Goal: Information Seeking & Learning: Learn about a topic

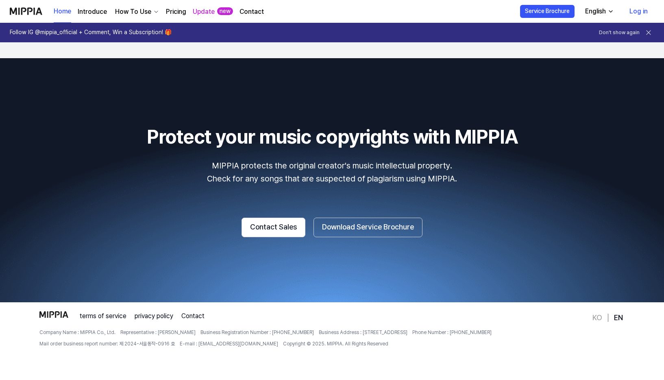
scroll to position [1384, 0]
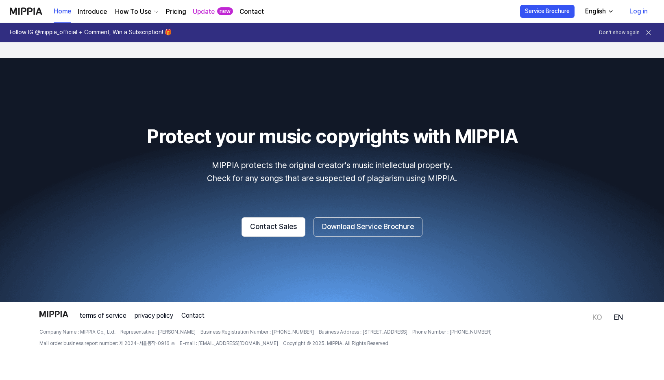
click at [148, 9] on div "How To Use" at bounding box center [132, 12] width 39 height 10
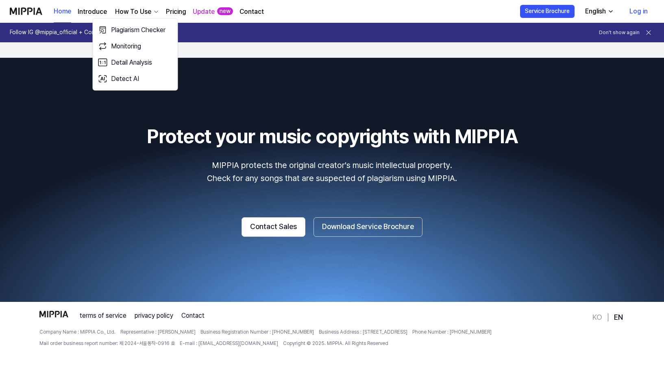
click at [80, 173] on p "MIPPIA protects the original creator's music intellectual property. Check for a…" at bounding box center [332, 172] width 644 height 26
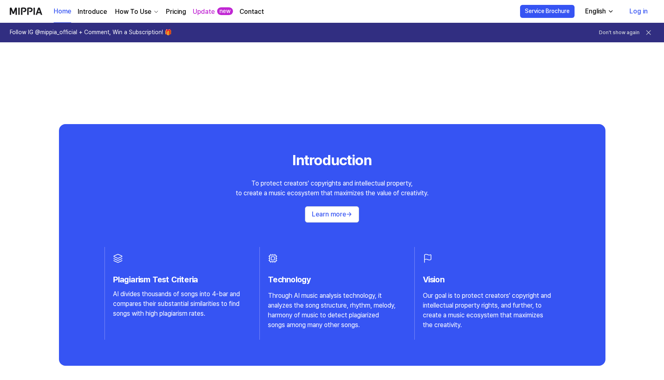
scroll to position [686, 0]
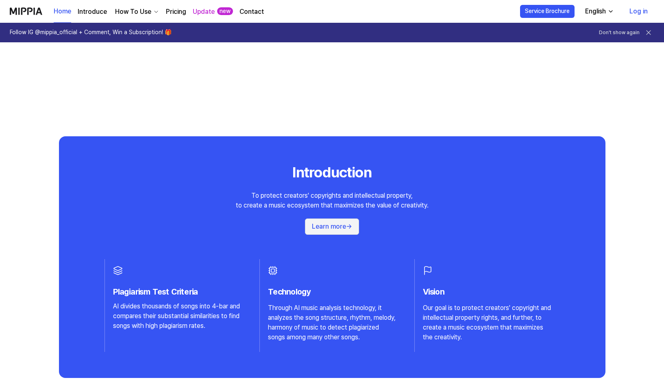
click at [337, 224] on button "Learn more →" at bounding box center [332, 226] width 54 height 16
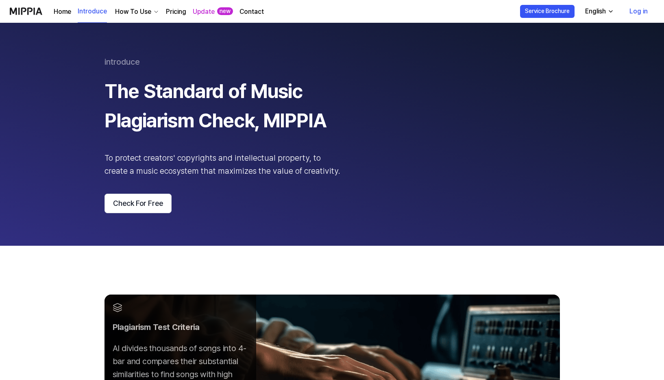
click at [131, 9] on div "How To Use" at bounding box center [132, 12] width 39 height 10
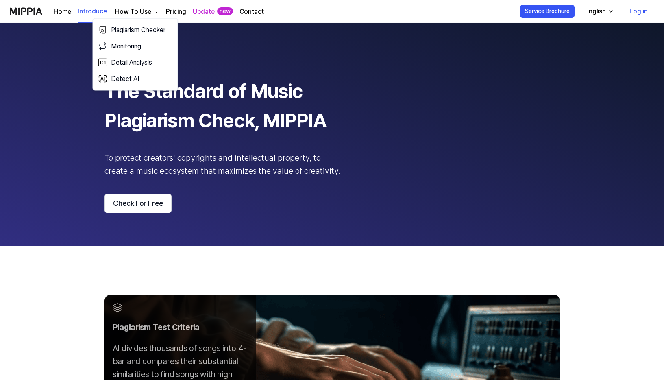
click at [67, 11] on link "Home" at bounding box center [62, 12] width 17 height 10
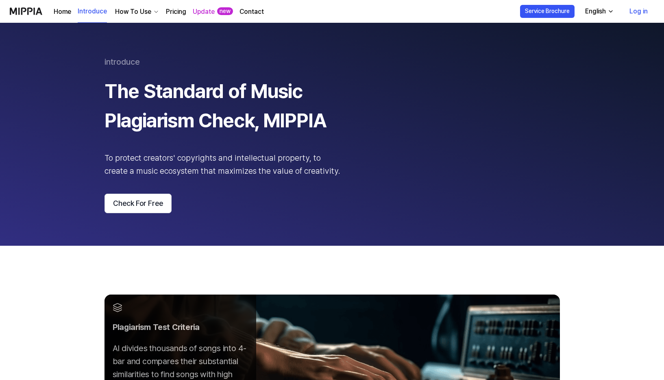
click at [67, 11] on link "Home" at bounding box center [62, 12] width 17 height 10
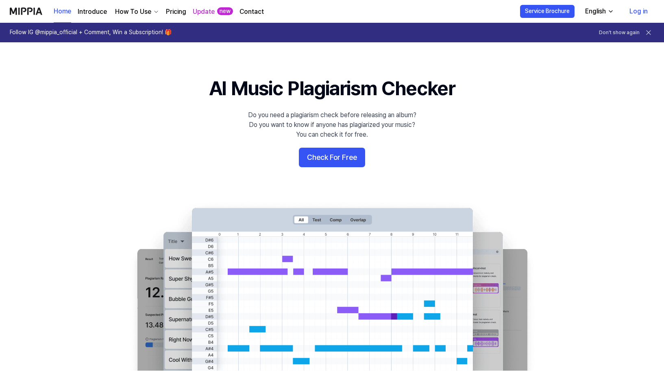
click at [104, 113] on 배너 "AI Music Plagiarism Checker Do you need a plagiarism check before releasing an …" at bounding box center [332, 223] width 586 height 296
click at [171, 13] on link "Pricing" at bounding box center [176, 12] width 20 height 10
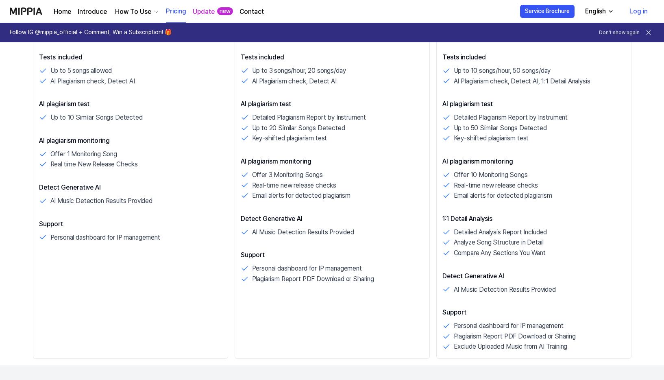
scroll to position [229, 0]
